Goal: Information Seeking & Learning: Find specific fact

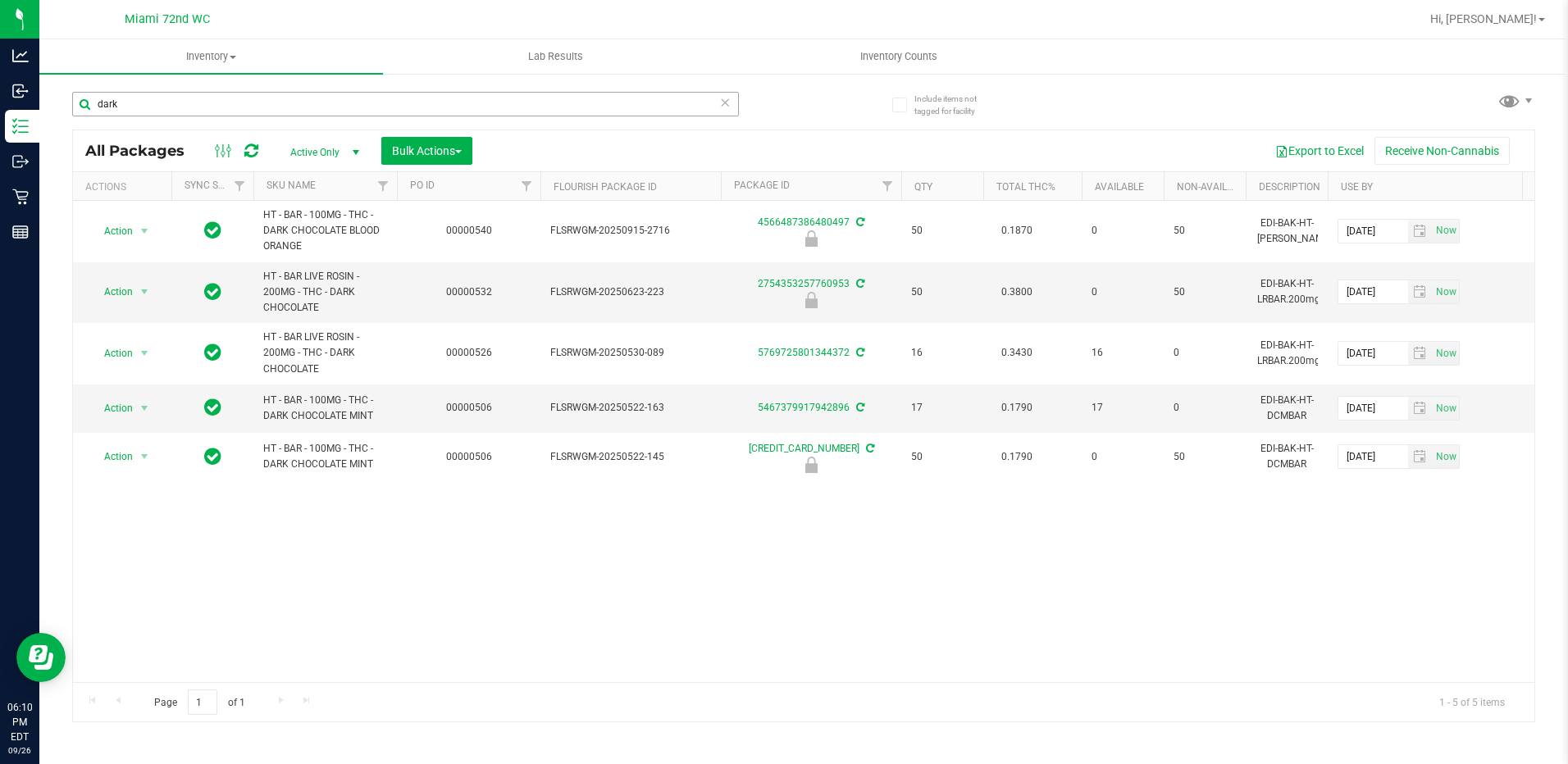
click at [146, 92] on input "dark" at bounding box center [405, 103] width 667 height 24
click at [147, 110] on input "dark" at bounding box center [405, 103] width 667 height 24
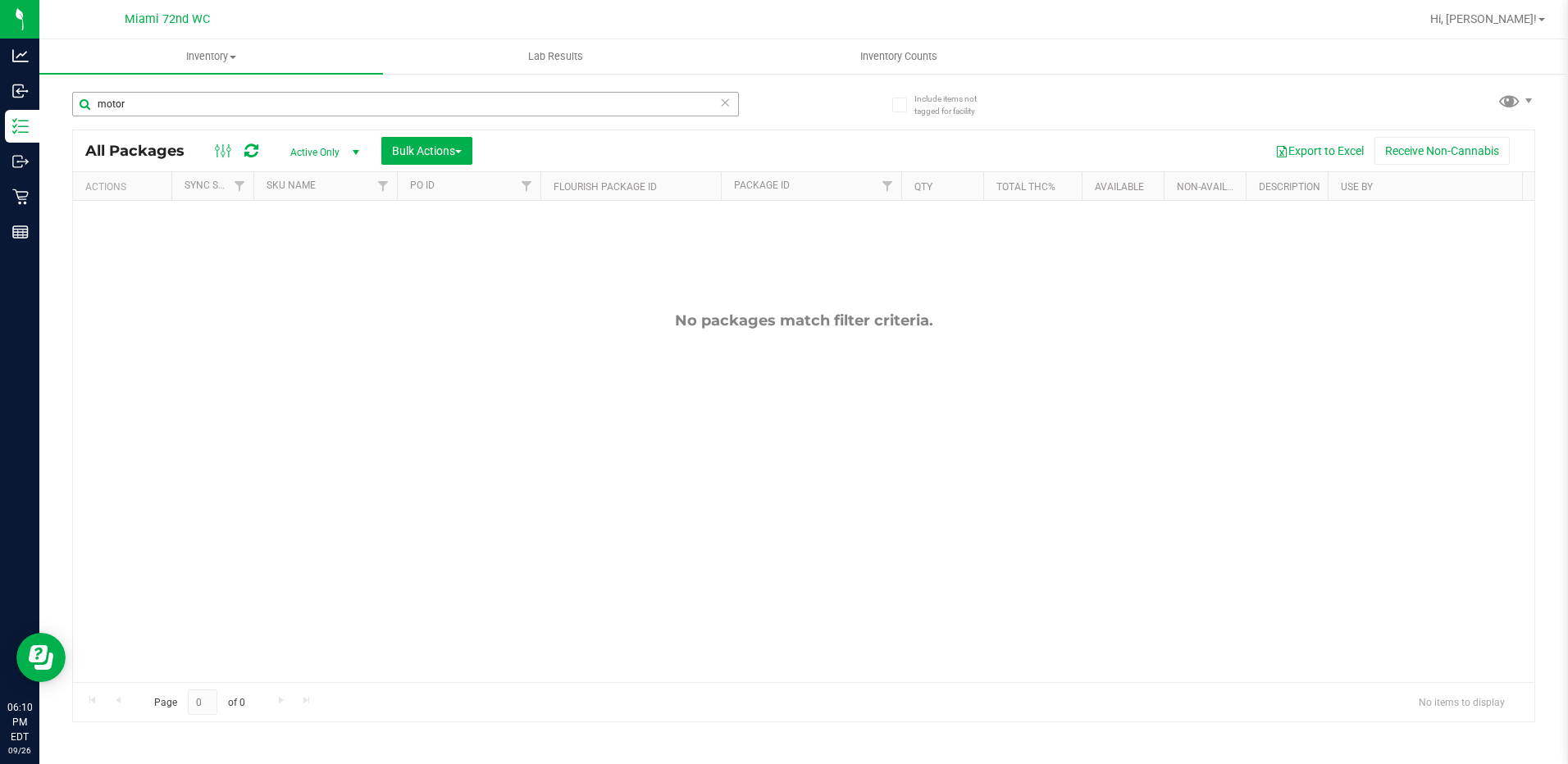
click at [169, 98] on input "motor" at bounding box center [405, 103] width 667 height 24
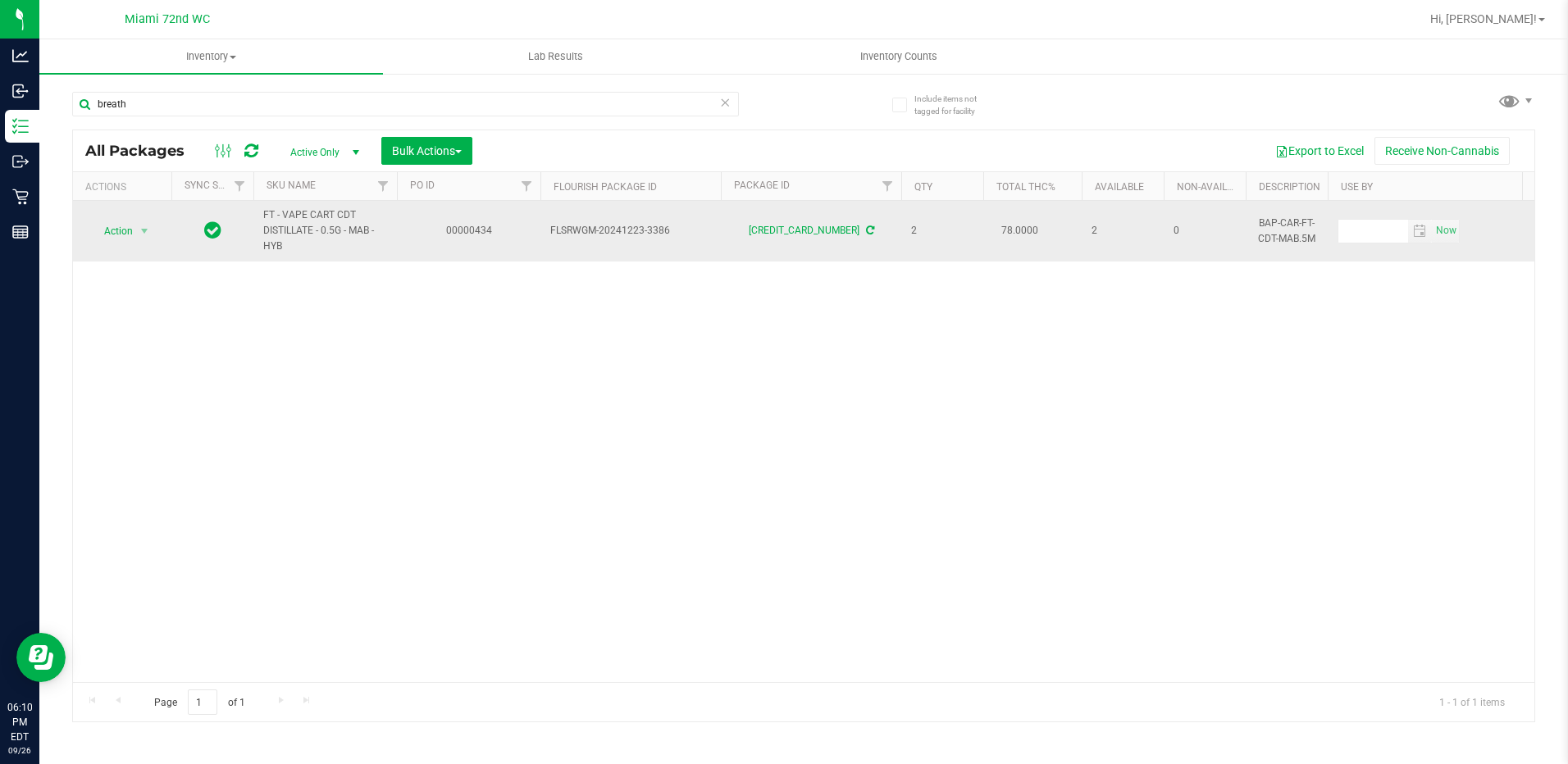
click at [355, 230] on span "FT - VAPE CART CDT DISTILLATE - 0.5G - MAB - HYB" at bounding box center [325, 231] width 124 height 48
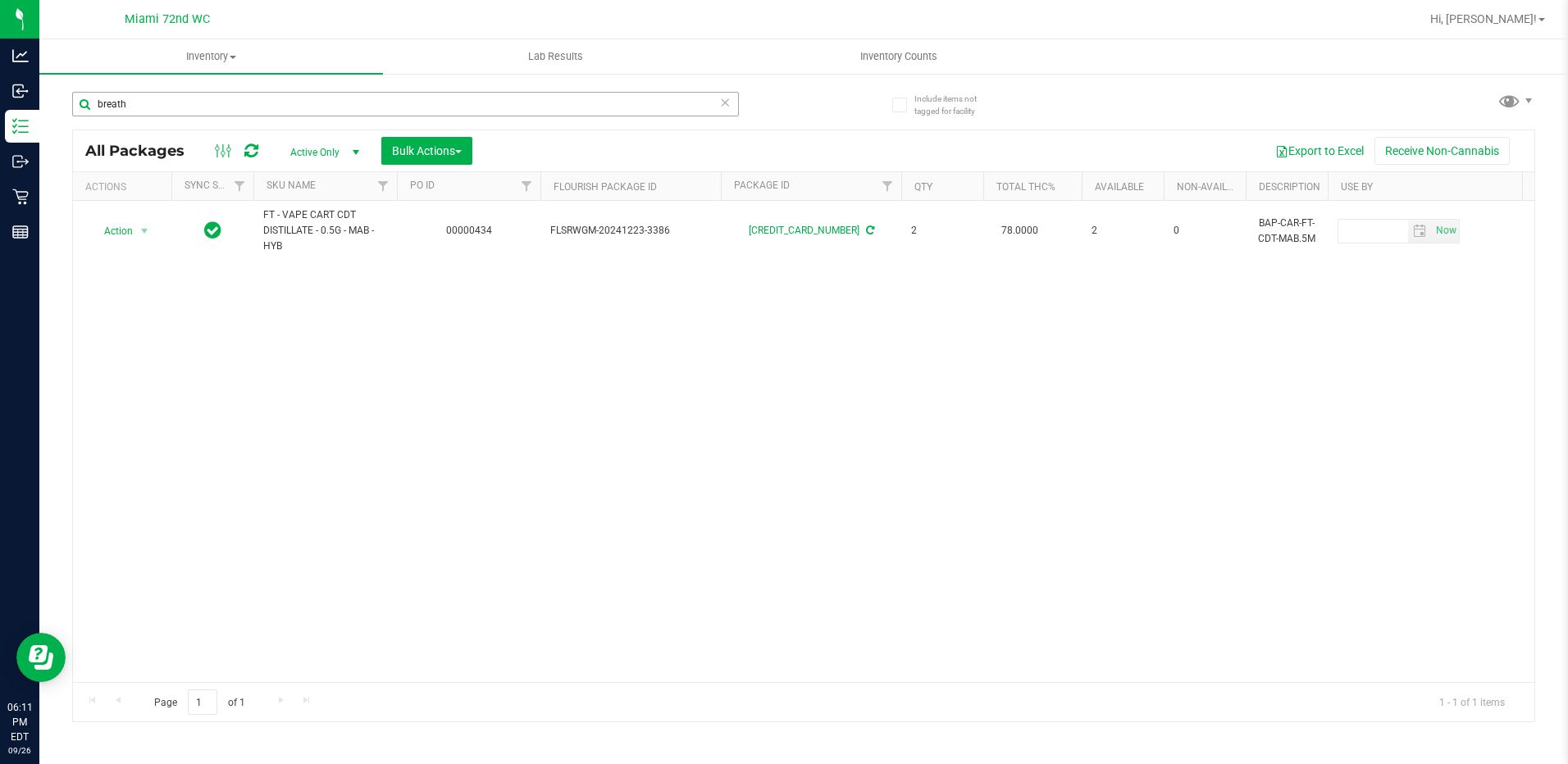
drag, startPoint x: 355, startPoint y: 230, endPoint x: 208, endPoint y: 104, distance: 193.6
click at [219, 118] on div "breath" at bounding box center [405, 110] width 667 height 38
click at [208, 104] on input "breath" at bounding box center [405, 103] width 667 height 24
type input "b"
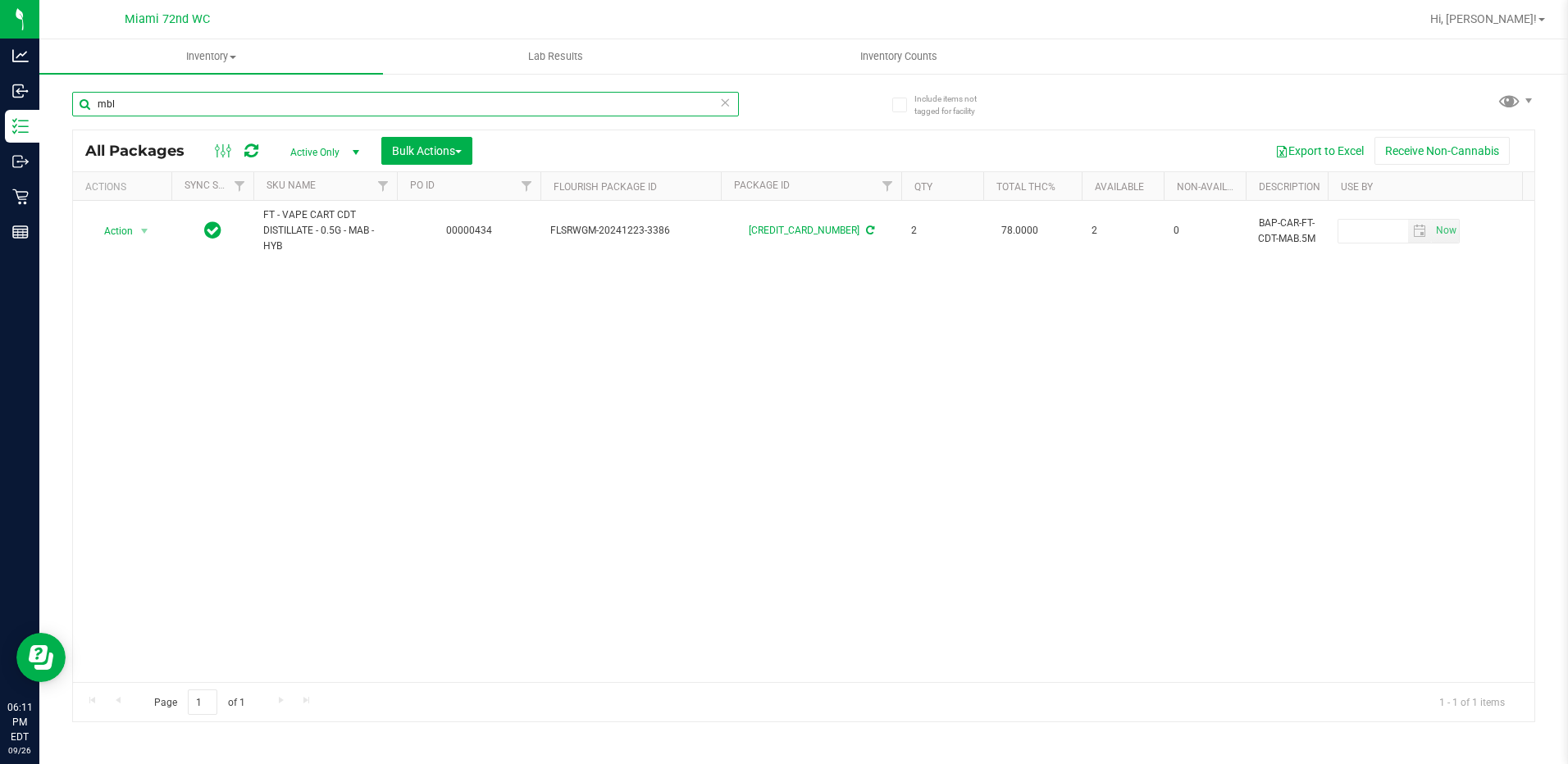
type input "mbl"
